Goal: Task Accomplishment & Management: Use online tool/utility

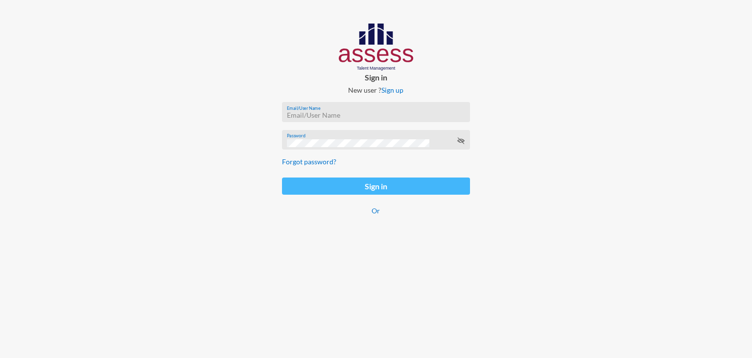
type input "mhspl24035"
click at [394, 185] on button "Sign in" at bounding box center [376, 185] width 188 height 17
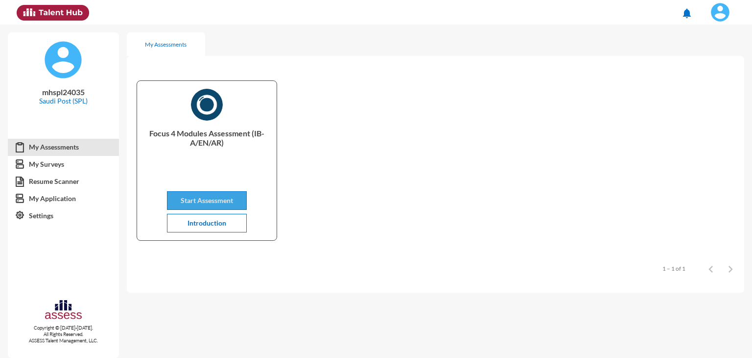
click at [219, 197] on span "Start Assessment" at bounding box center [207, 200] width 52 height 8
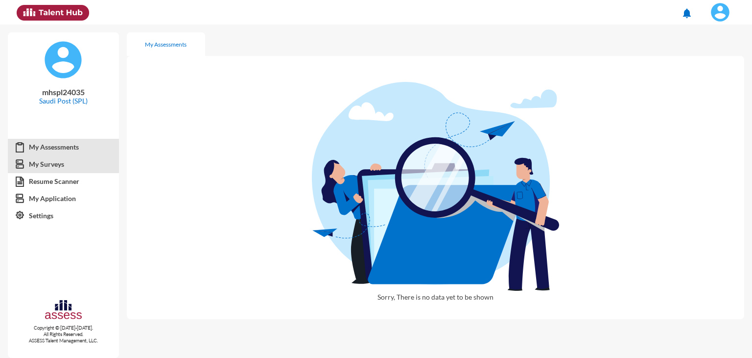
click at [59, 165] on link "My Surveys" at bounding box center [63, 164] width 111 height 18
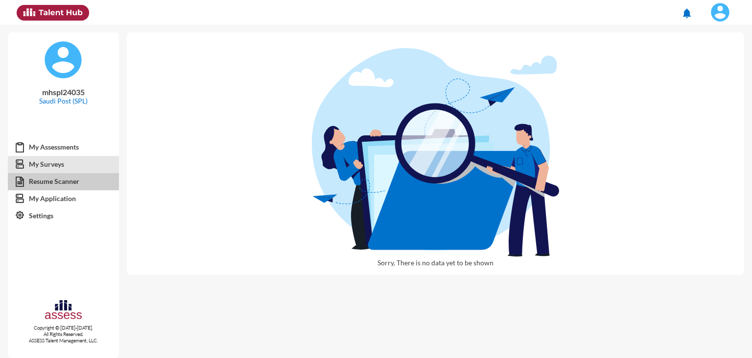
click at [37, 179] on link "Resume Scanner" at bounding box center [63, 181] width 111 height 18
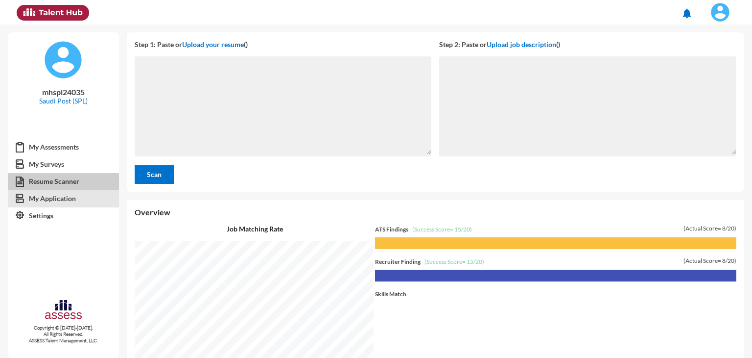
scroll to position [333, 621]
click at [55, 199] on link "My Application" at bounding box center [63, 199] width 111 height 18
